Goal: Information Seeking & Learning: Learn about a topic

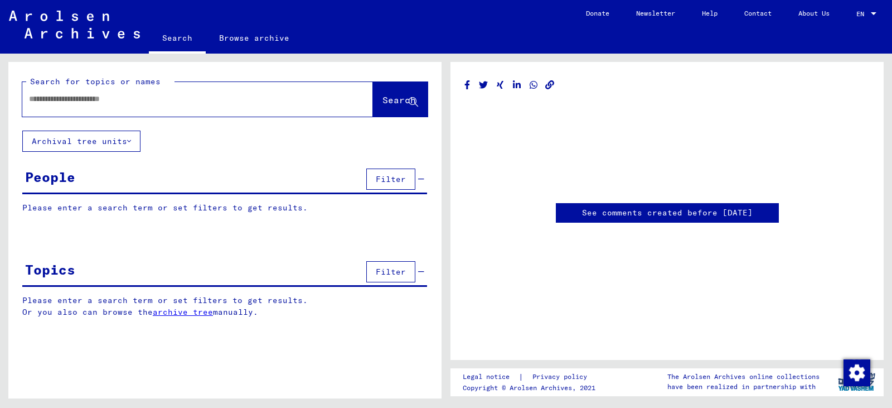
type input "*******"
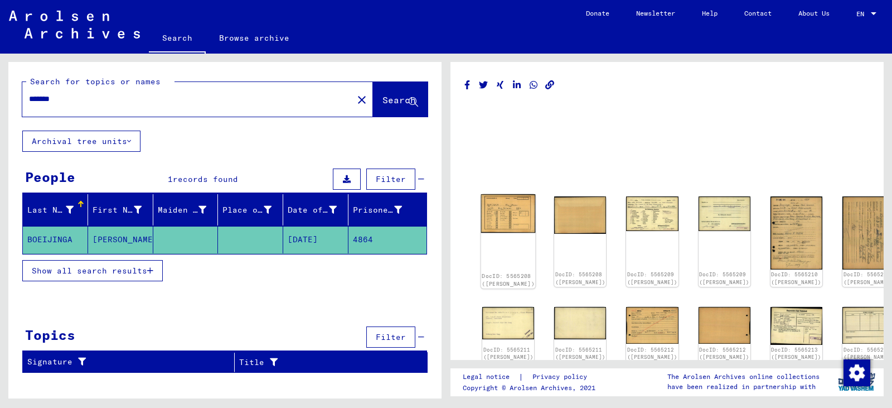
click at [498, 214] on img at bounding box center [508, 213] width 55 height 39
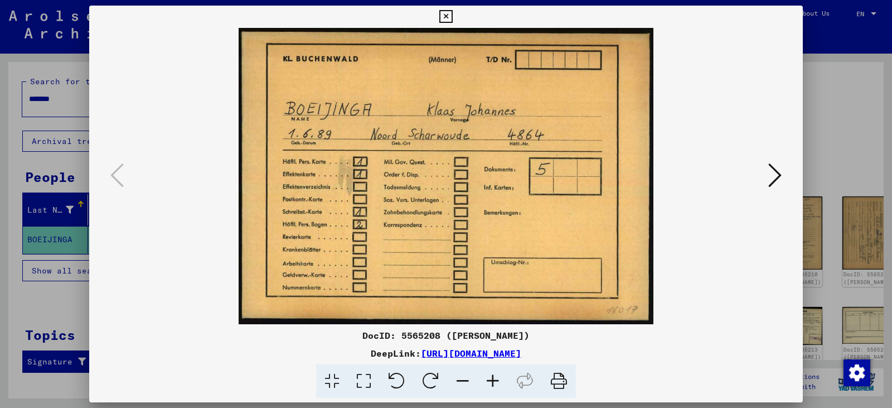
click at [776, 176] on icon at bounding box center [774, 175] width 13 height 27
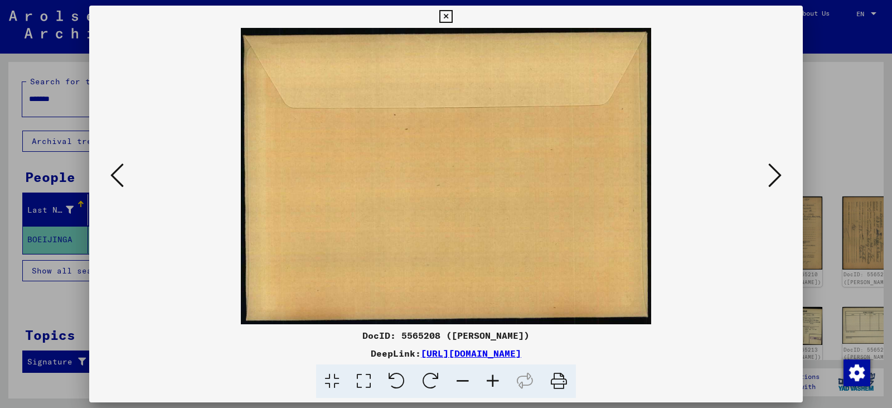
click at [776, 176] on icon at bounding box center [774, 175] width 13 height 27
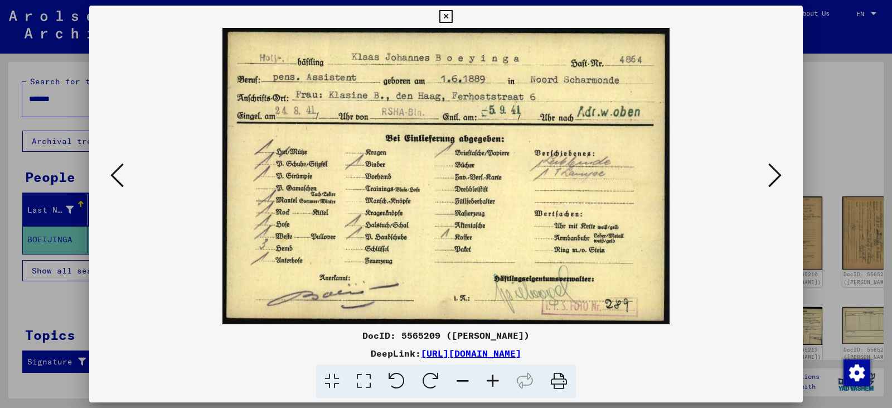
click at [774, 176] on icon at bounding box center [774, 175] width 13 height 27
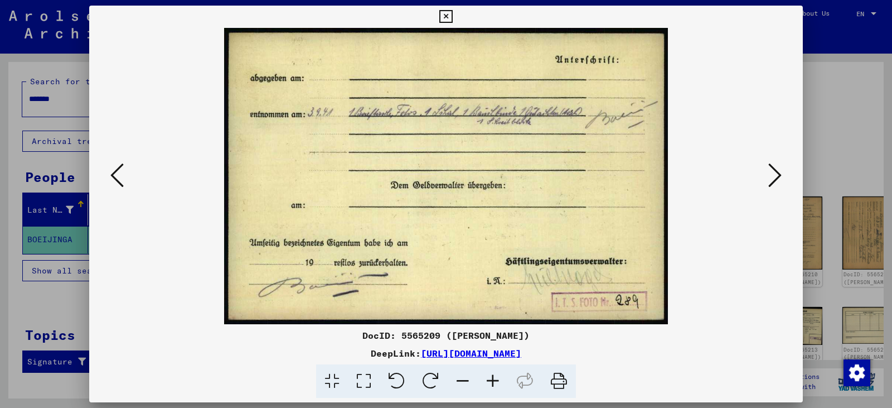
click at [774, 176] on icon at bounding box center [774, 175] width 13 height 27
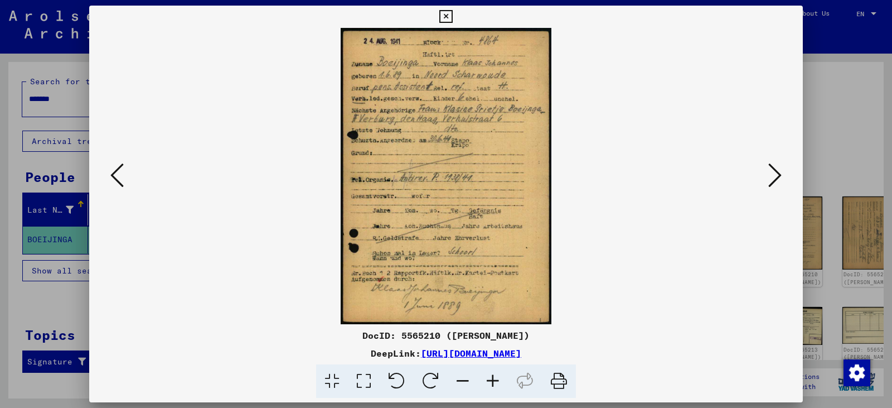
click at [778, 174] on icon at bounding box center [774, 175] width 13 height 27
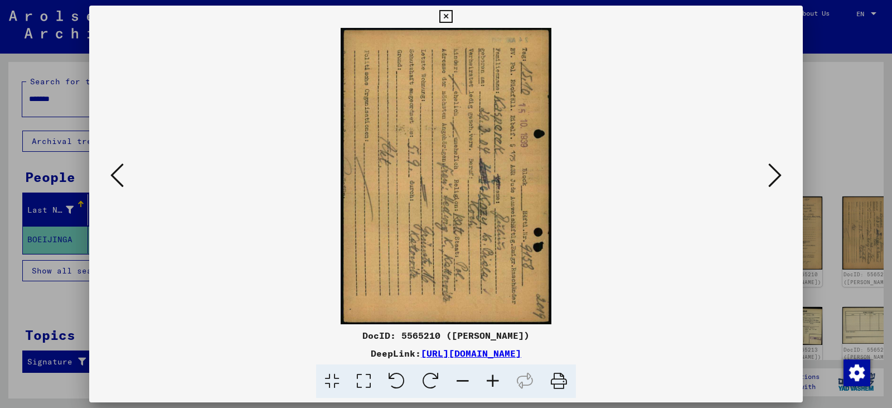
click at [400, 385] on icon at bounding box center [397, 381] width 34 height 34
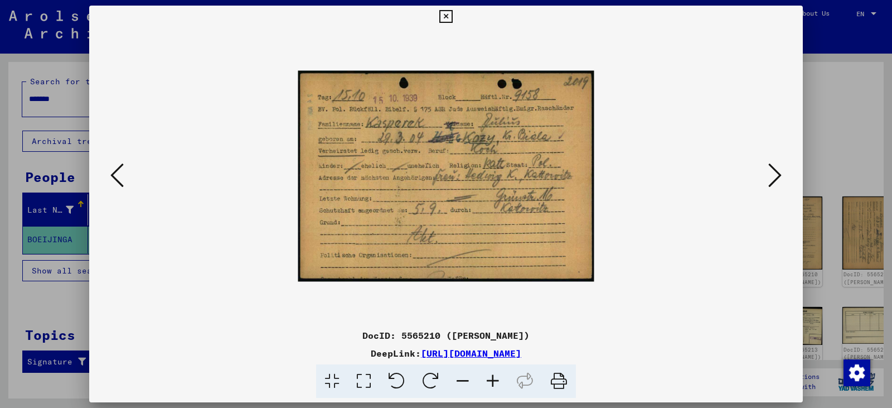
click at [776, 172] on icon at bounding box center [774, 175] width 13 height 27
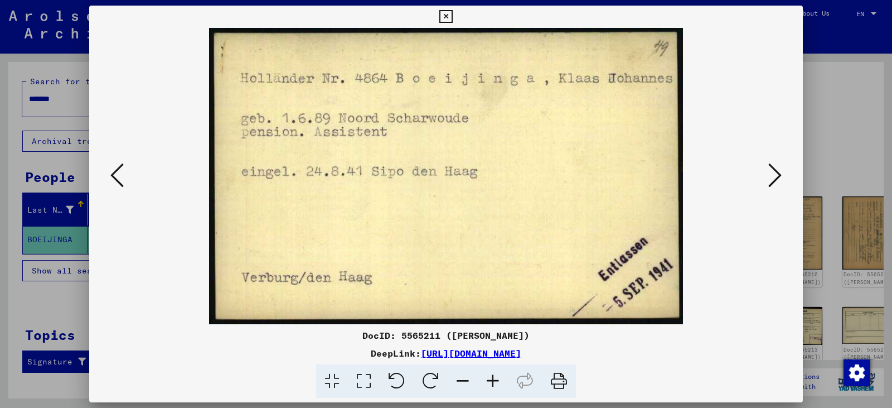
click at [774, 173] on icon at bounding box center [774, 175] width 13 height 27
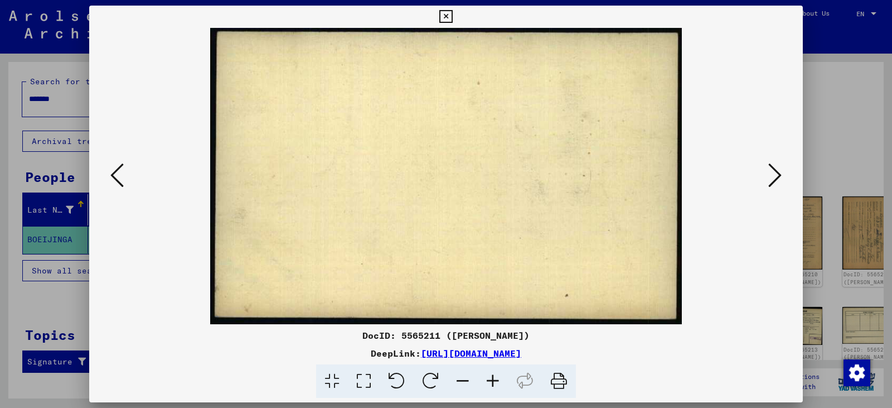
click at [774, 173] on icon at bounding box center [774, 175] width 13 height 27
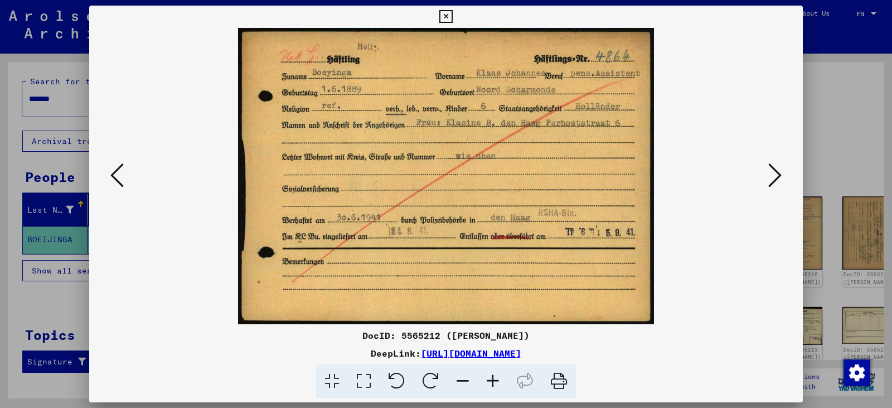
click at [778, 172] on icon at bounding box center [774, 175] width 13 height 27
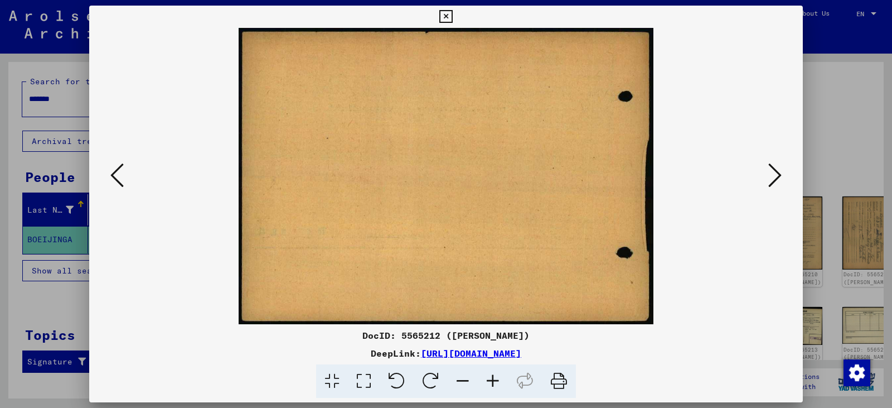
click at [777, 172] on icon at bounding box center [774, 175] width 13 height 27
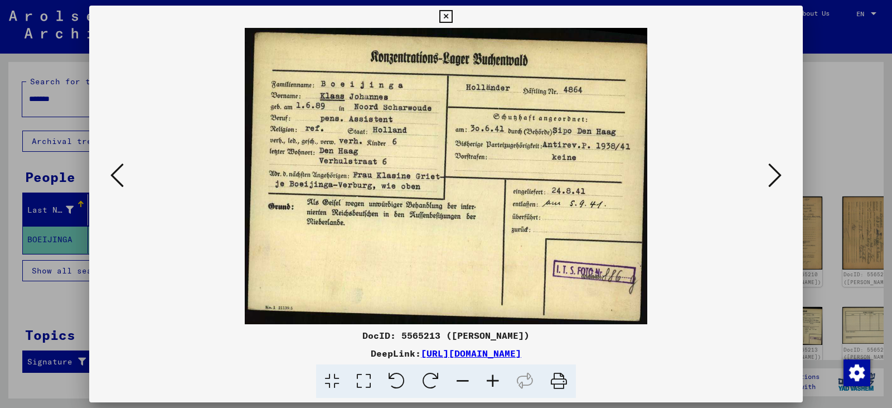
click at [777, 172] on icon at bounding box center [774, 175] width 13 height 27
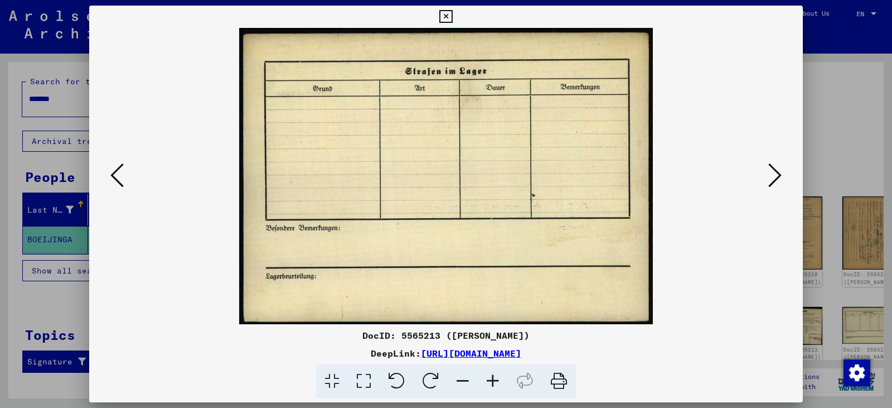
click at [777, 172] on icon at bounding box center [774, 175] width 13 height 27
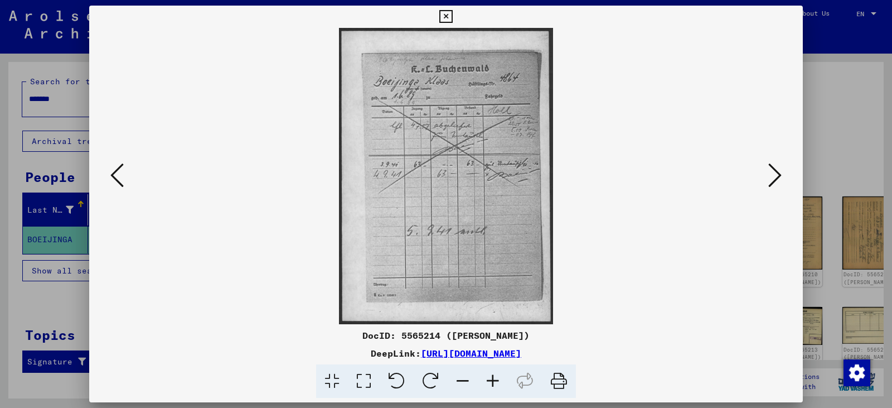
click at [777, 173] on icon at bounding box center [774, 175] width 13 height 27
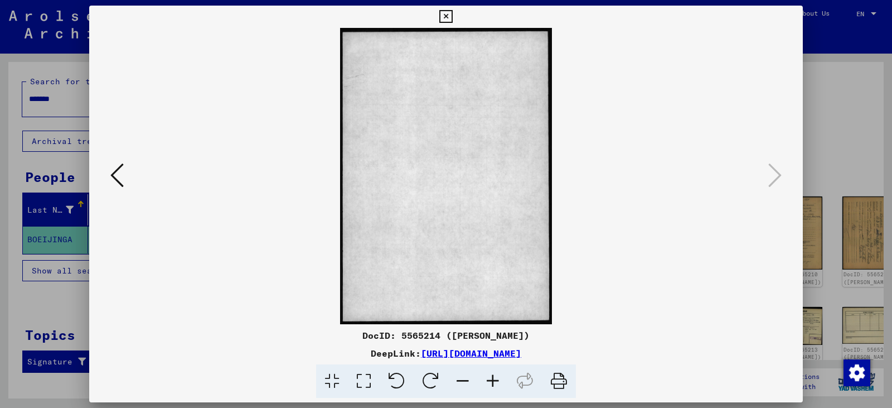
click at [843, 120] on div at bounding box center [446, 204] width 892 height 408
